Goal: Information Seeking & Learning: Learn about a topic

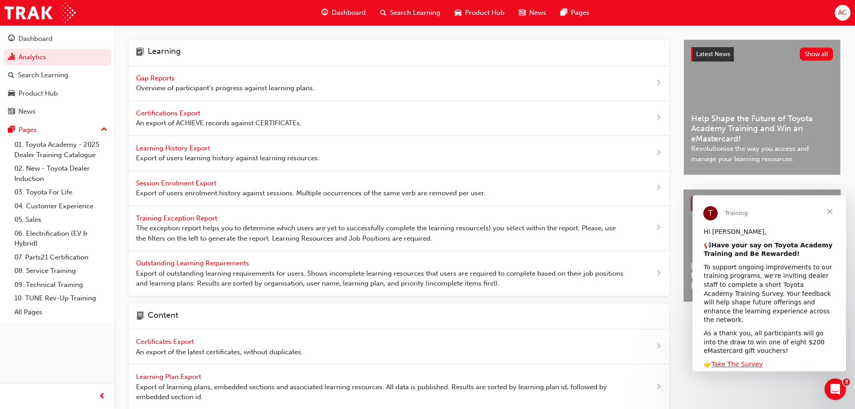
click at [173, 86] on span "Overview of participant's progress against learning plans." at bounding box center [225, 88] width 179 height 10
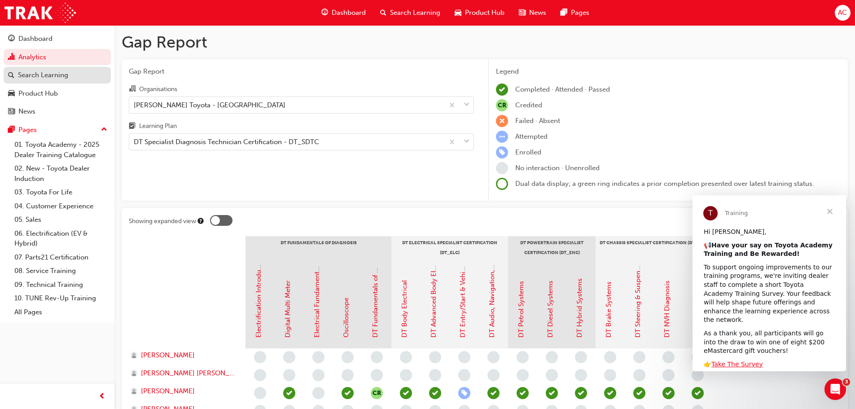
click at [77, 68] on link "Search Learning" at bounding box center [57, 75] width 107 height 17
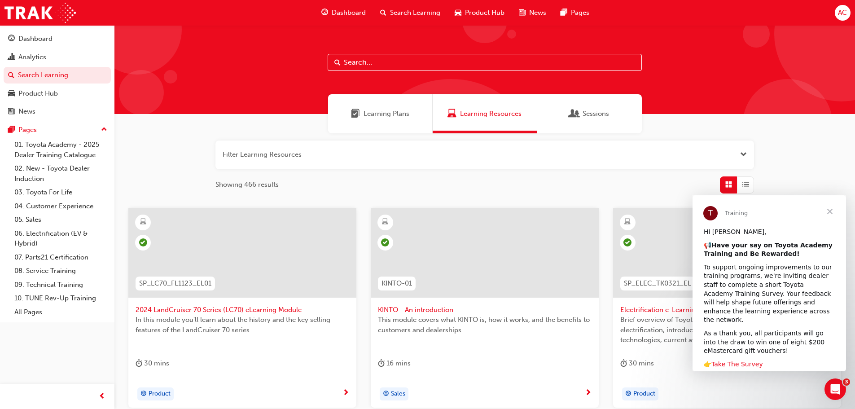
click at [385, 66] on input "text" at bounding box center [485, 62] width 314 height 17
type input "tfl"
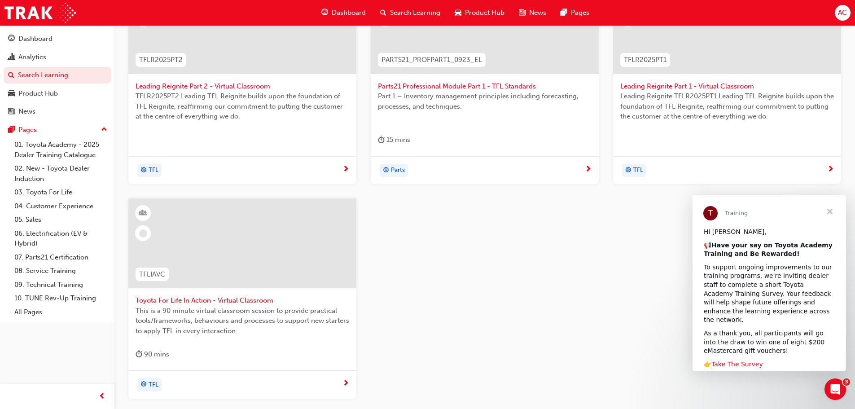
scroll to position [224, 0]
click at [297, 290] on div at bounding box center [243, 250] width 214 height 90
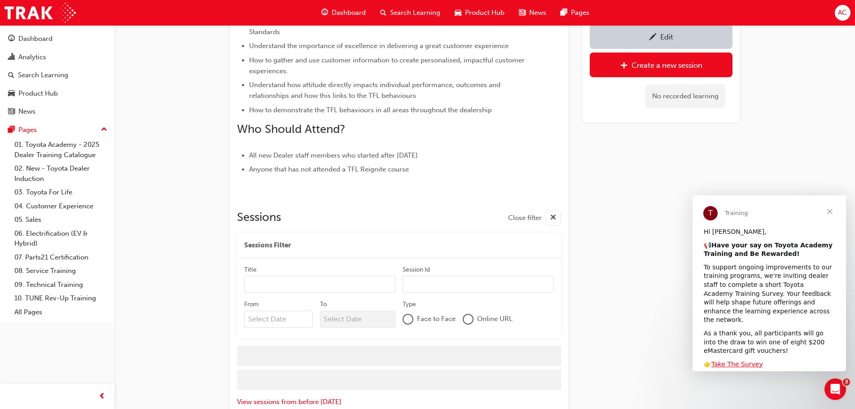
scroll to position [374, 0]
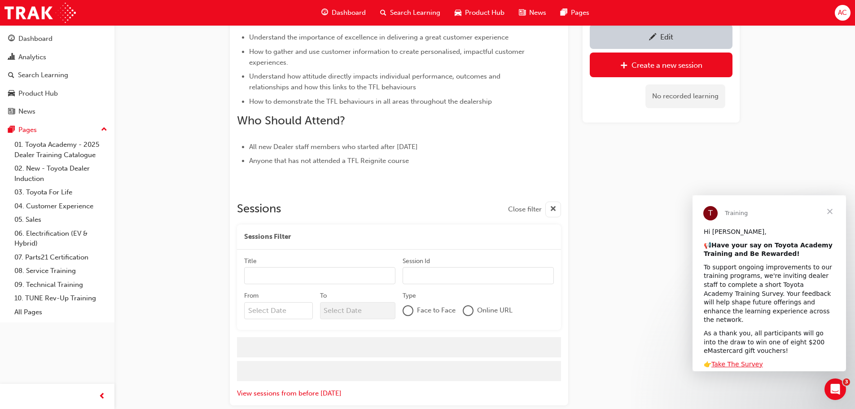
click at [831, 210] on span "Close" at bounding box center [830, 211] width 32 height 32
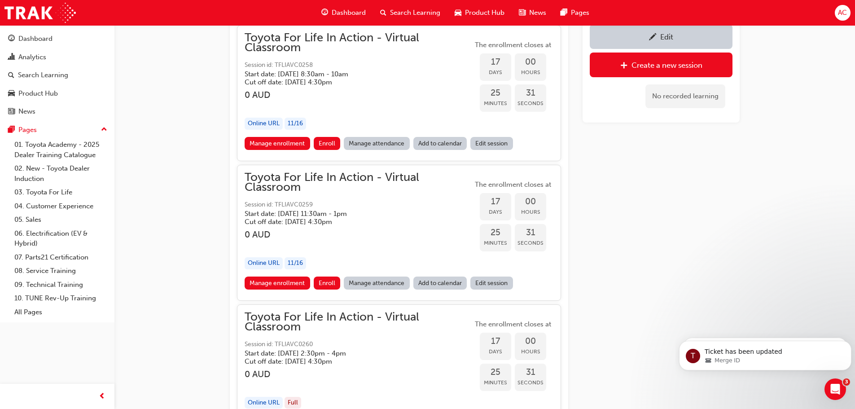
scroll to position [6031, 0]
